Goal: Task Accomplishment & Management: Manage account settings

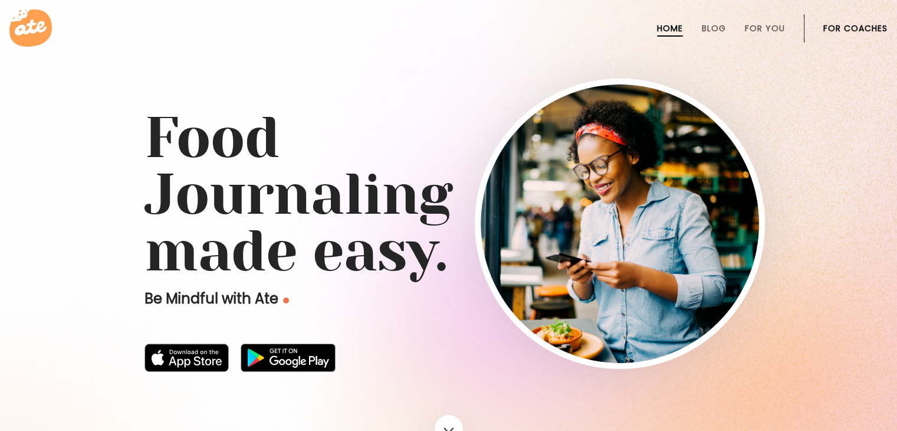
click at [859, 26] on link "For Coaches" at bounding box center [856, 28] width 64 height 9
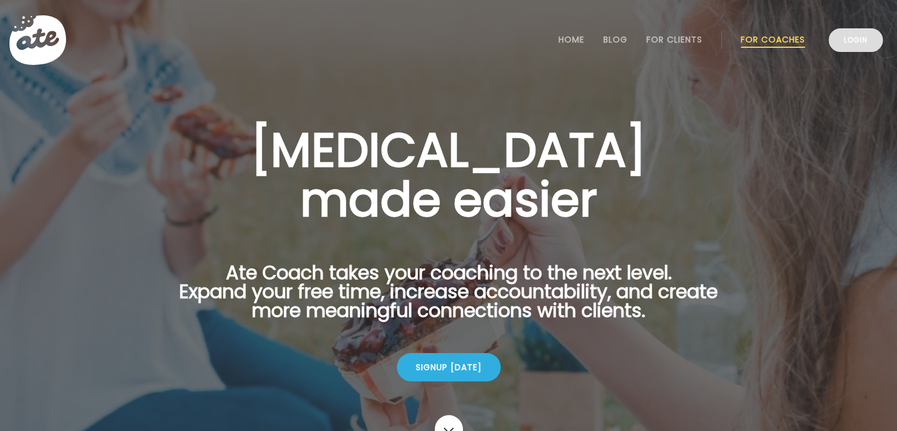
click at [859, 41] on link "Login" at bounding box center [856, 40] width 54 height 24
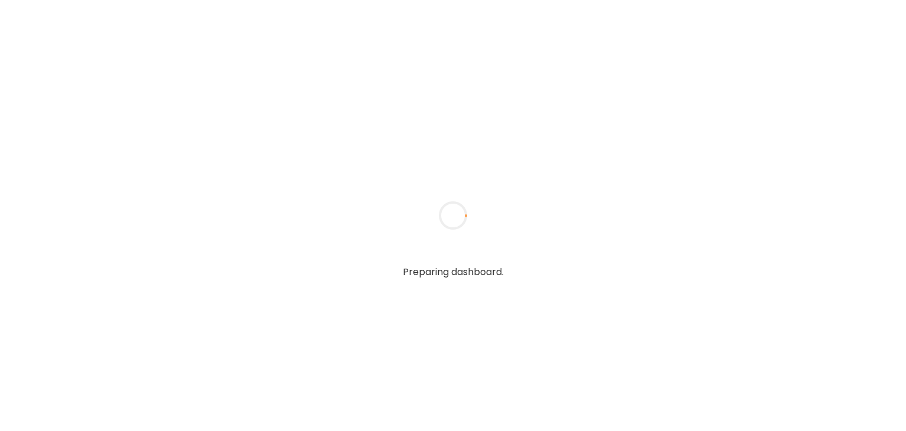
type input "*******"
type input "**********"
